Goal: Entertainment & Leisure: Consume media (video, audio)

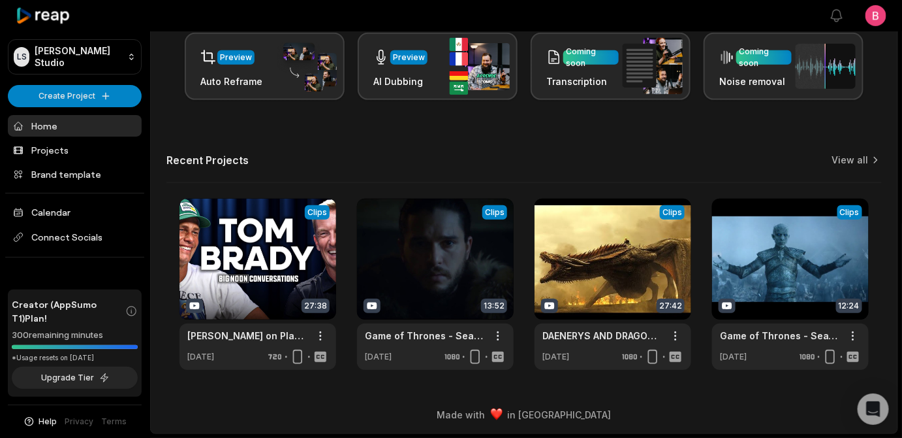
scroll to position [432, 0]
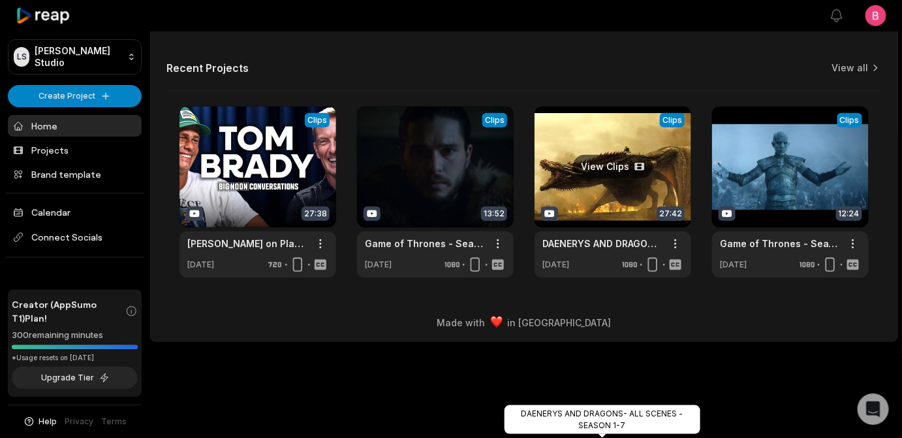
click at [577, 250] on link "DAENERYS AND DRAGONS- ALL SCENES - SEASON 1-7" at bounding box center [603, 243] width 120 height 14
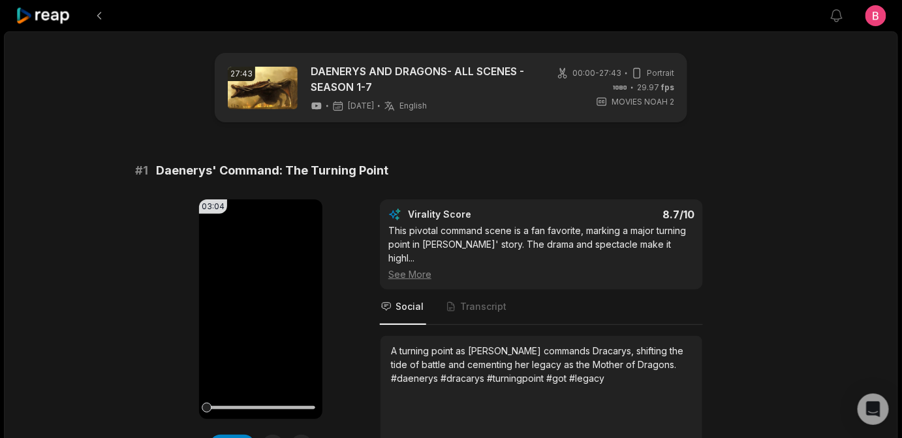
click at [161, 236] on div "03:04 Your browser does not support mp4 format. Edit Virality Score 8.7 /10 Thi…" at bounding box center [451, 336] width 632 height 275
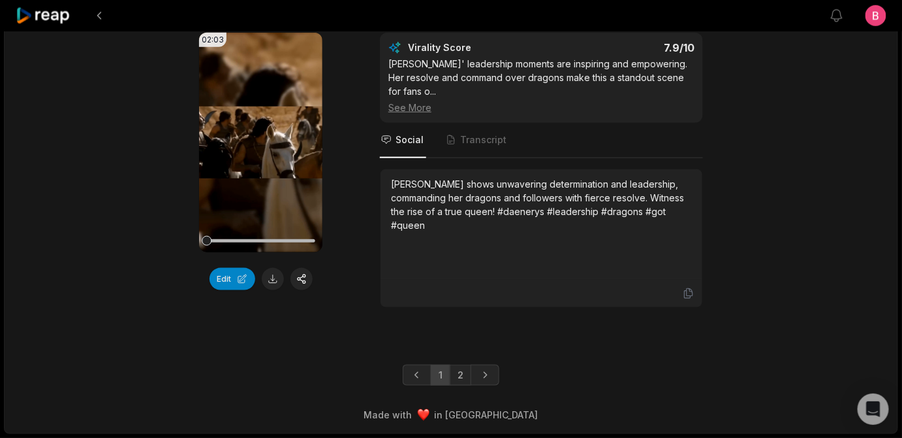
scroll to position [4133, 0]
click at [467, 364] on link "2" at bounding box center [461, 374] width 22 height 21
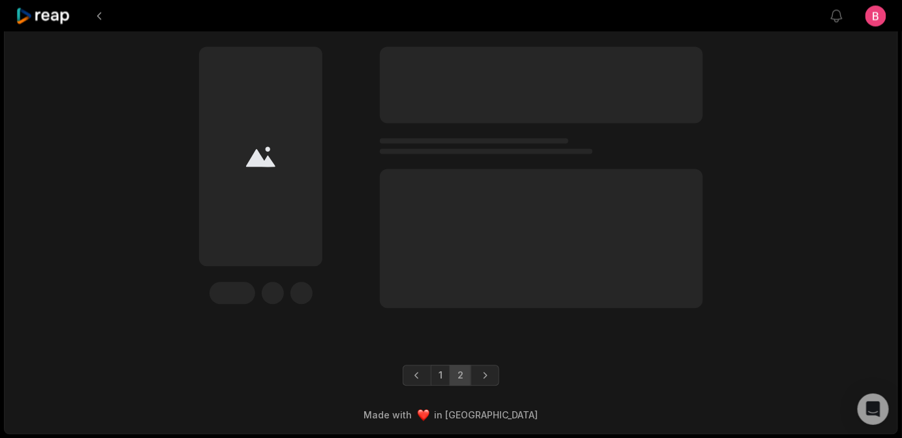
scroll to position [2838, 0]
